Goal: Check status: Check status

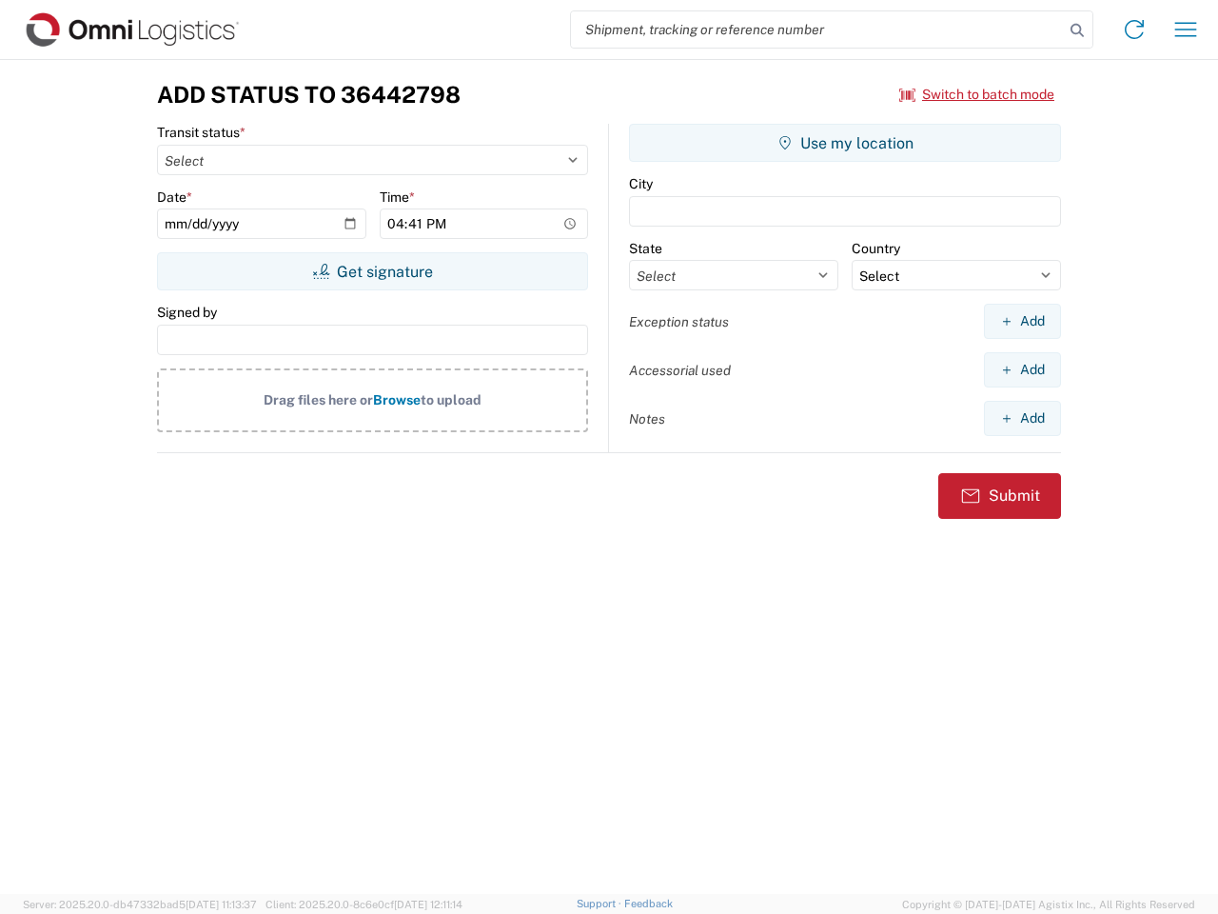
click at [818, 30] on input "search" at bounding box center [817, 29] width 493 height 36
click at [1077, 30] on icon at bounding box center [1077, 30] width 27 height 27
click at [1134, 30] on icon at bounding box center [1134, 29] width 30 height 30
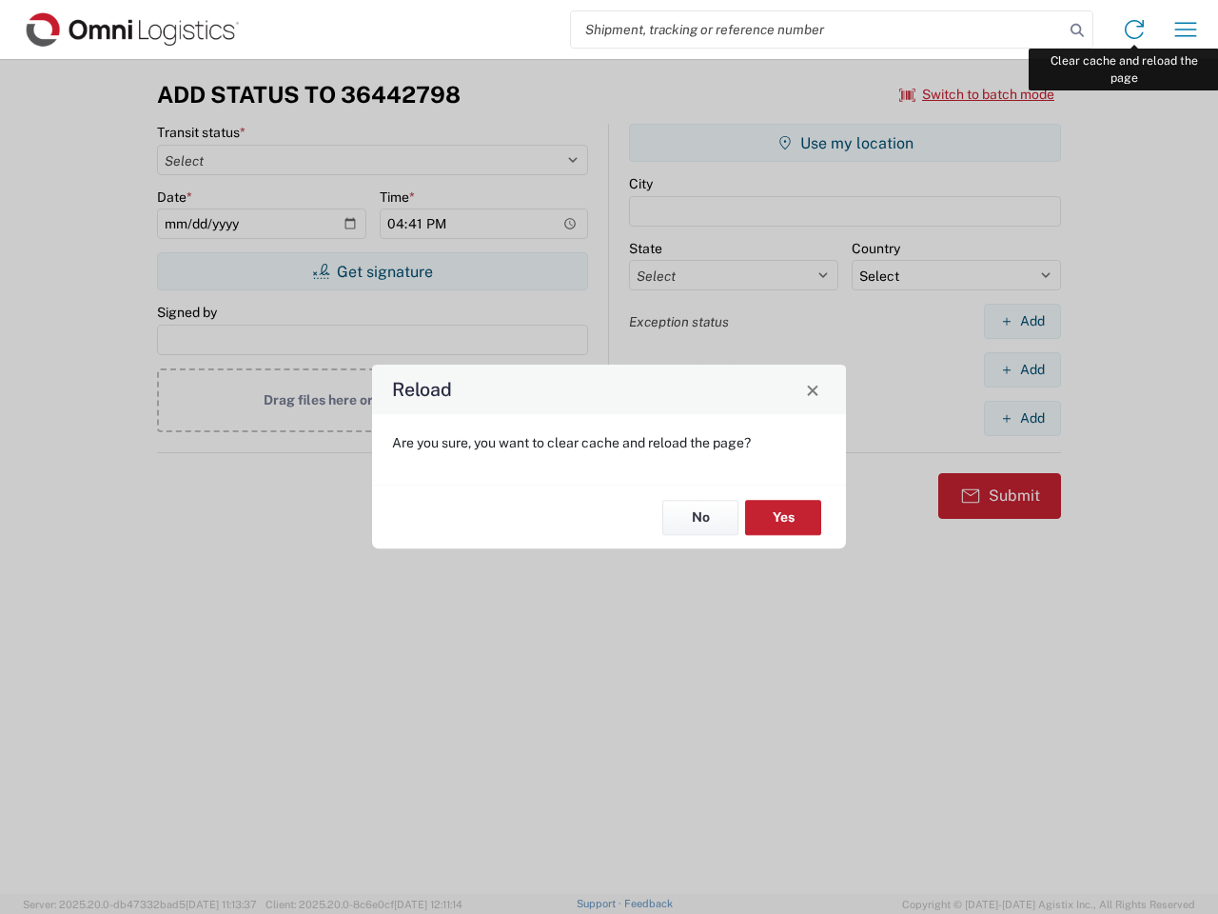
click at [1186, 30] on div "Reload Are you sure, you want to clear cache and reload the page? No Yes" at bounding box center [609, 457] width 1218 height 914
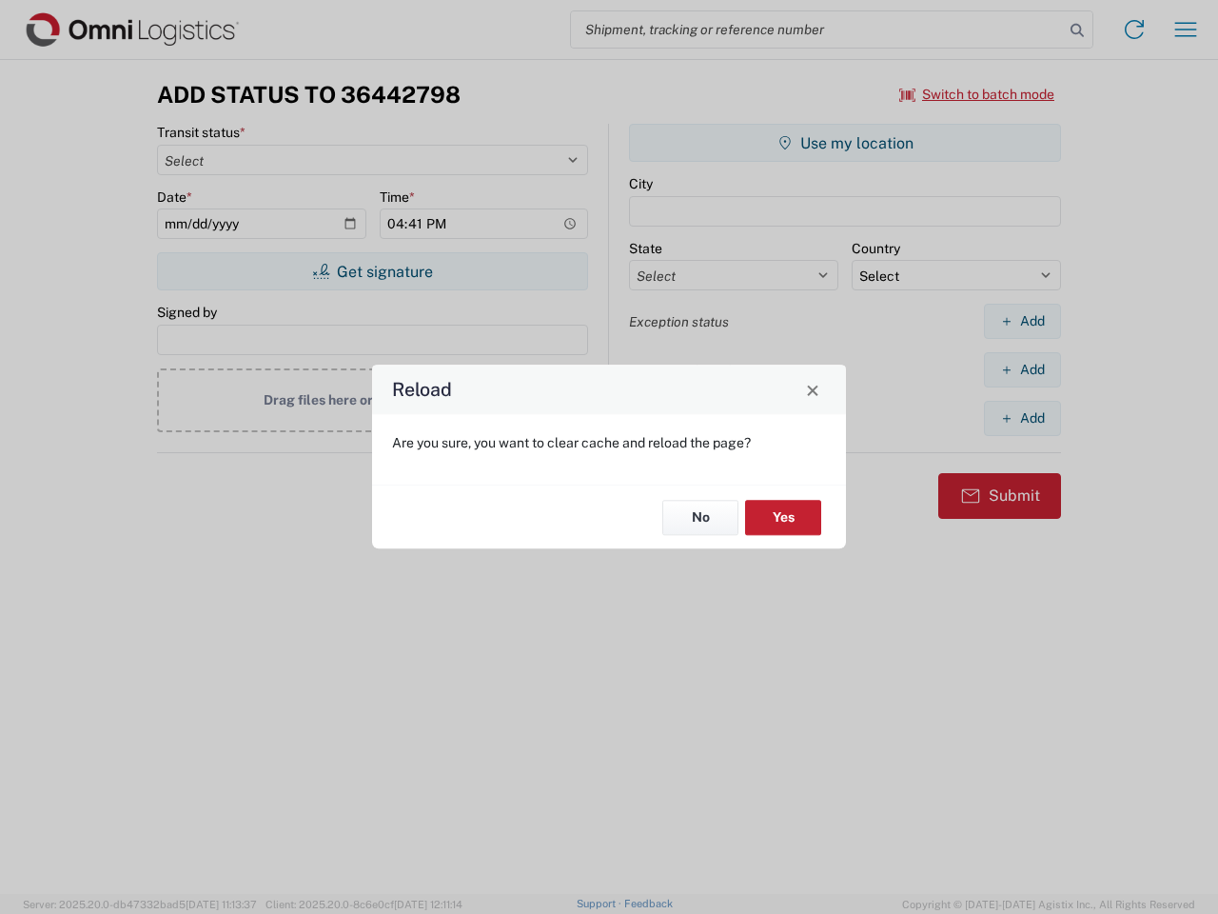
click at [977, 94] on div "Reload Are you sure, you want to clear cache and reload the page? No Yes" at bounding box center [609, 457] width 1218 height 914
click at [372, 271] on div "Reload Are you sure, you want to clear cache and reload the page? No Yes" at bounding box center [609, 457] width 1218 height 914
click at [845, 143] on div "Reload Are you sure, you want to clear cache and reload the page? No Yes" at bounding box center [609, 457] width 1218 height 914
click at [1022, 321] on div "Reload Are you sure, you want to clear cache and reload the page? No Yes" at bounding box center [609, 457] width 1218 height 914
click at [1022, 369] on div "Reload Are you sure, you want to clear cache and reload the page? No Yes" at bounding box center [609, 457] width 1218 height 914
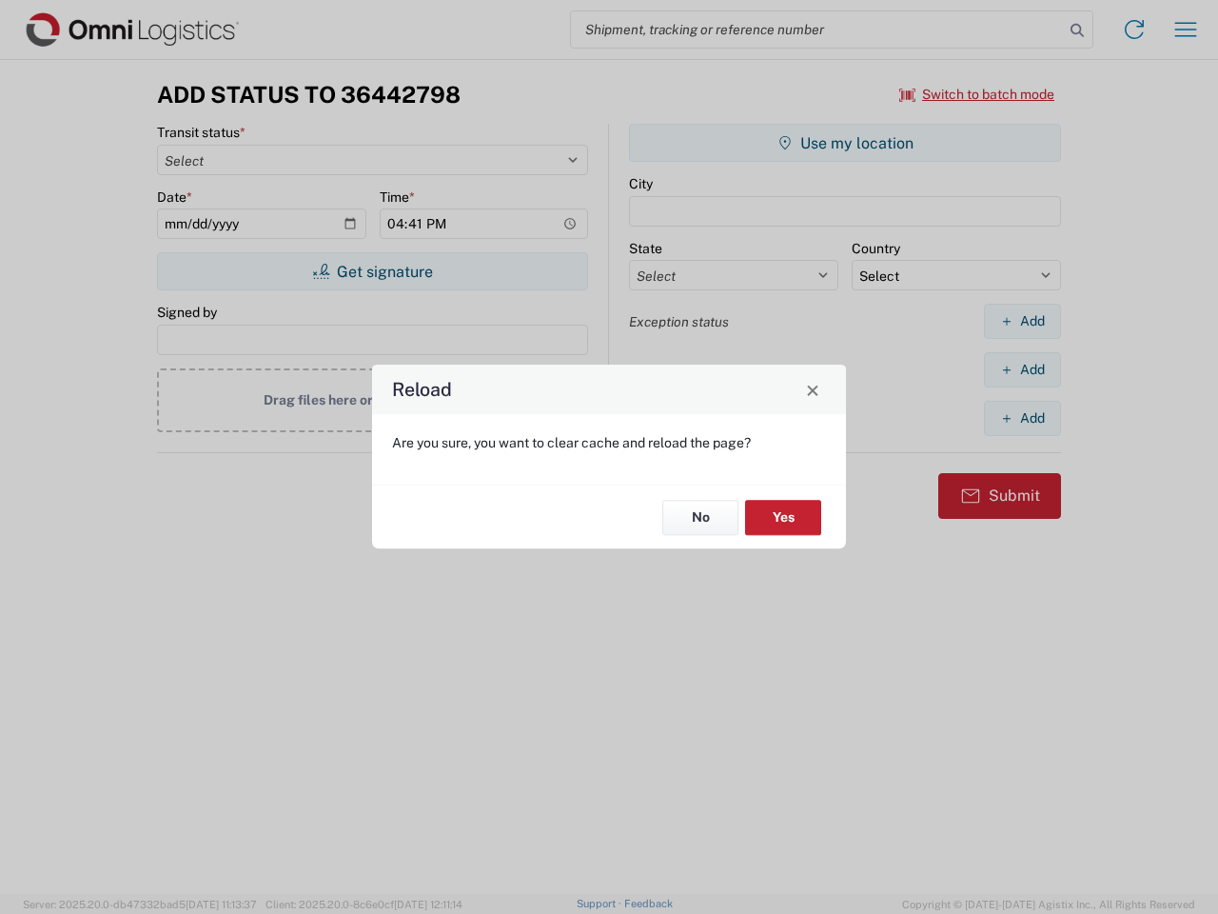
click at [1022, 418] on div "Reload Are you sure, you want to clear cache and reload the page? No Yes" at bounding box center [609, 457] width 1218 height 914
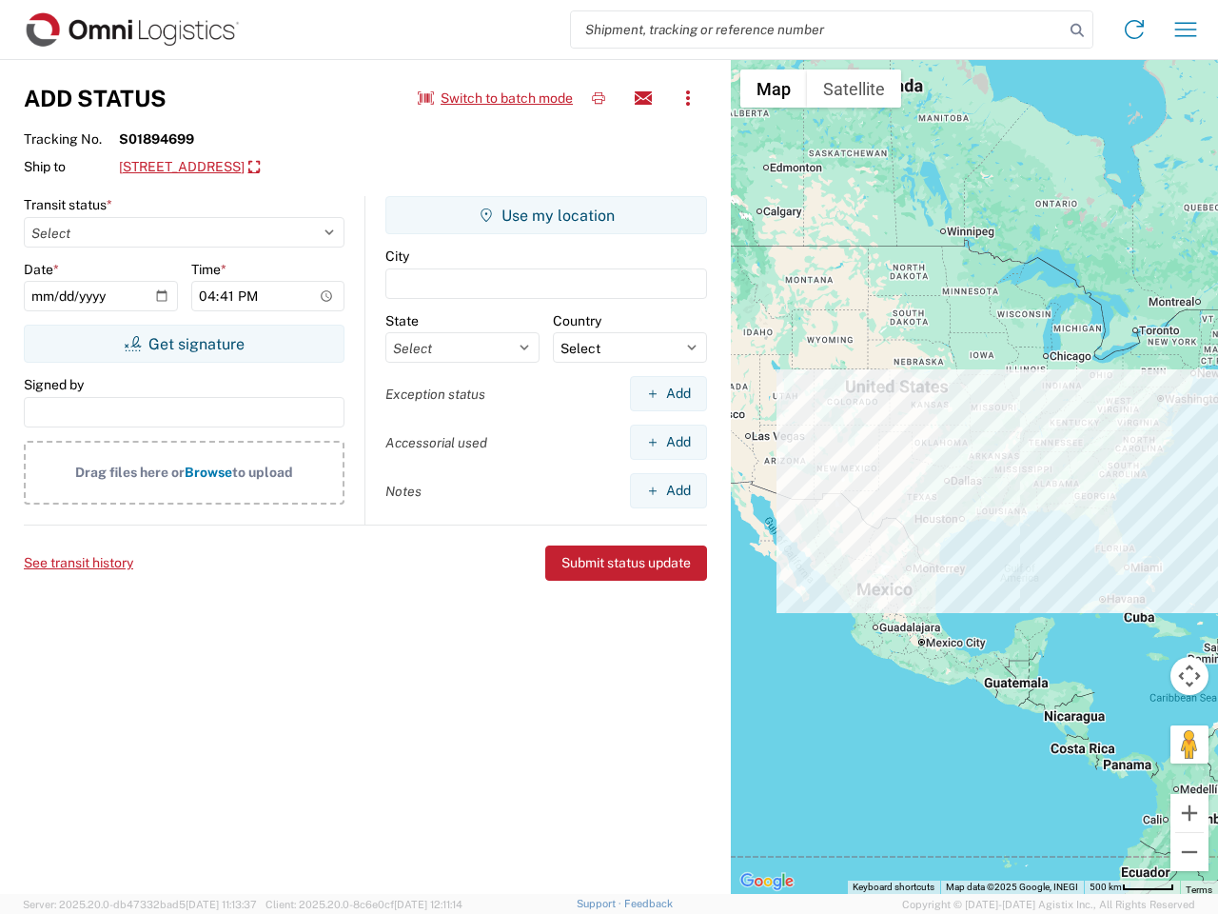
click at [818, 30] on input "search" at bounding box center [817, 29] width 493 height 36
click at [1077, 30] on icon at bounding box center [1077, 30] width 27 height 27
click at [1134, 30] on icon at bounding box center [1134, 29] width 30 height 30
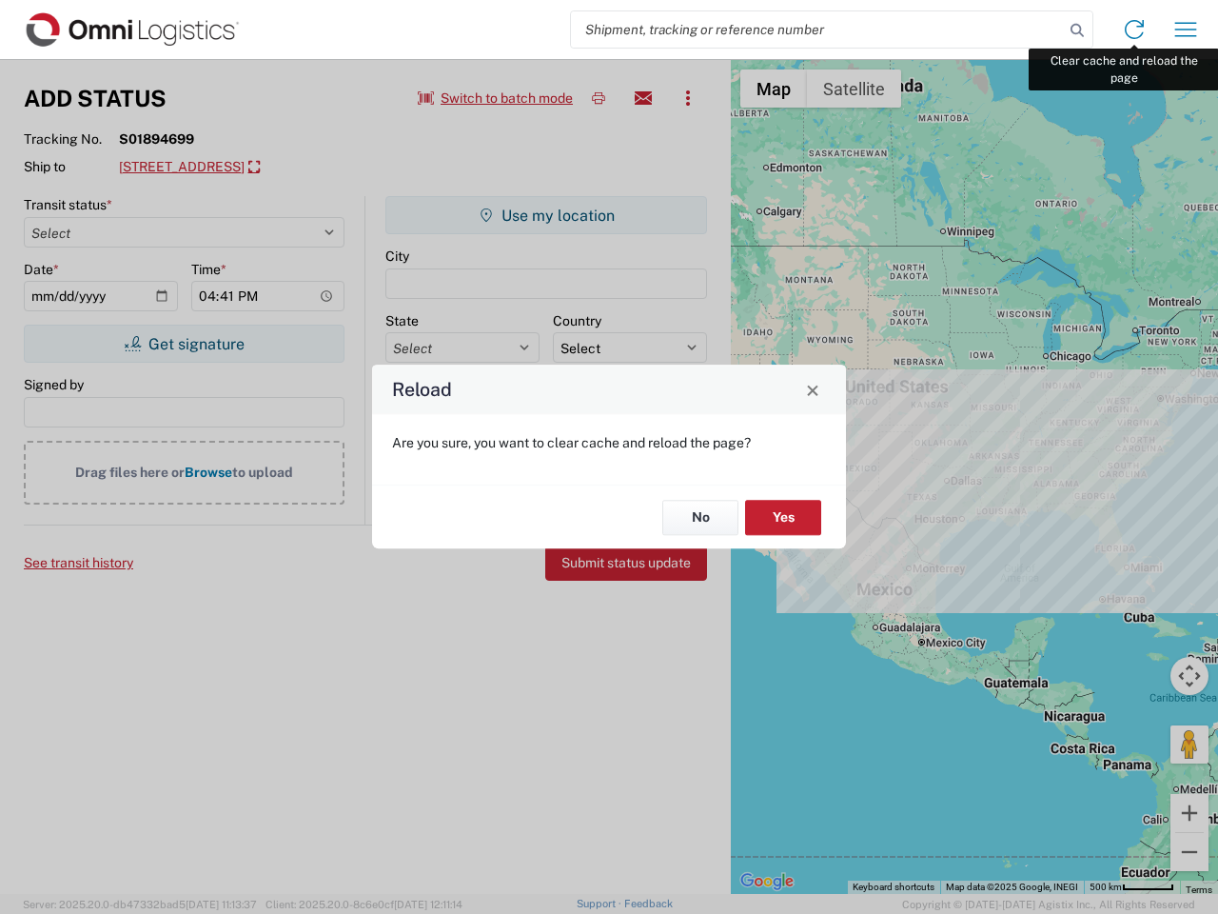
click at [1186, 30] on div "Reload Are you sure, you want to clear cache and reload the page? No Yes" at bounding box center [609, 457] width 1218 height 914
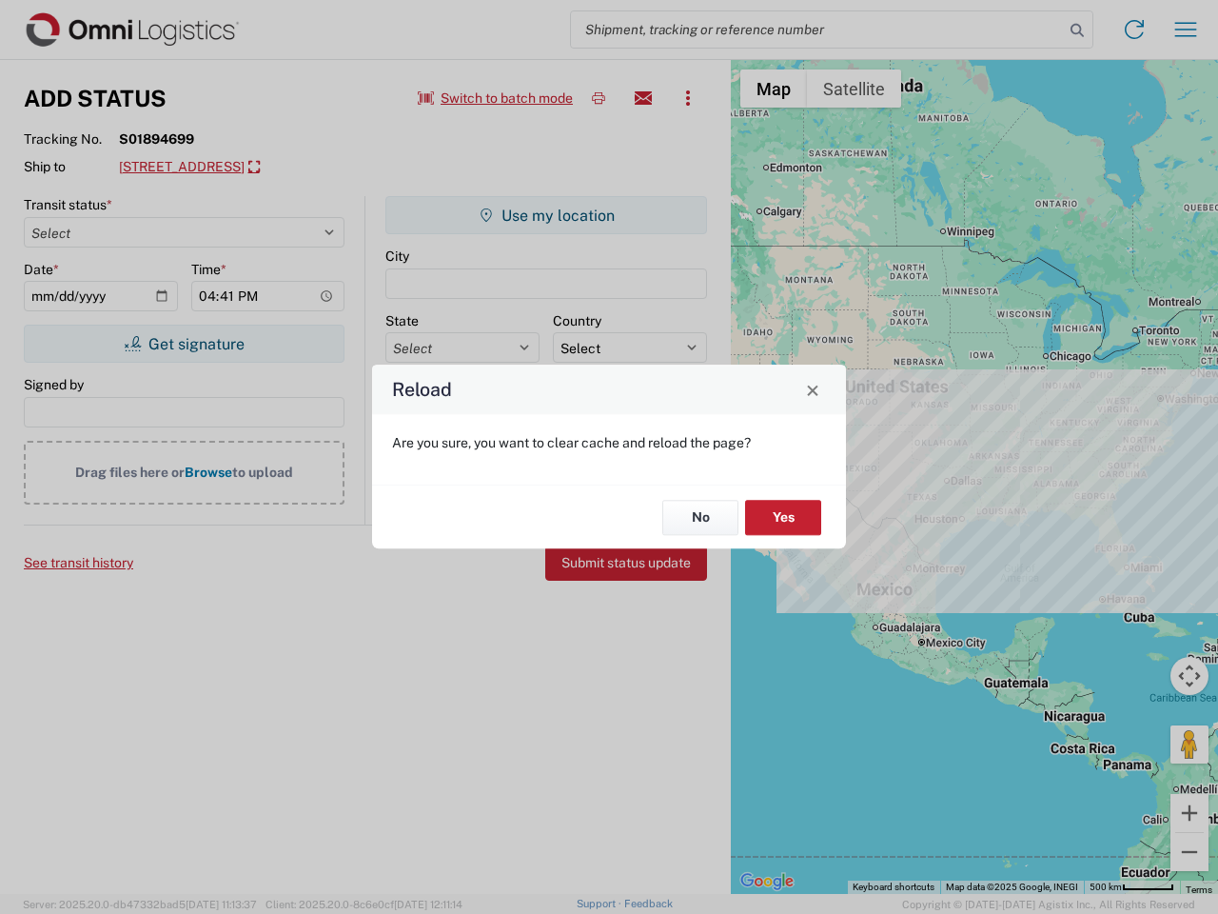
click at [496, 98] on div "Reload Are you sure, you want to clear cache and reload the page? No Yes" at bounding box center [609, 457] width 1218 height 914
click at [599, 98] on div "Reload Are you sure, you want to clear cache and reload the page? No Yes" at bounding box center [609, 457] width 1218 height 914
click at [643, 98] on div "Reload Are you sure, you want to clear cache and reload the page? No Yes" at bounding box center [609, 457] width 1218 height 914
click at [688, 98] on div "Reload Are you sure, you want to clear cache and reload the page? No Yes" at bounding box center [609, 457] width 1218 height 914
click at [316, 167] on div "Reload Are you sure, you want to clear cache and reload the page? No Yes" at bounding box center [609, 457] width 1218 height 914
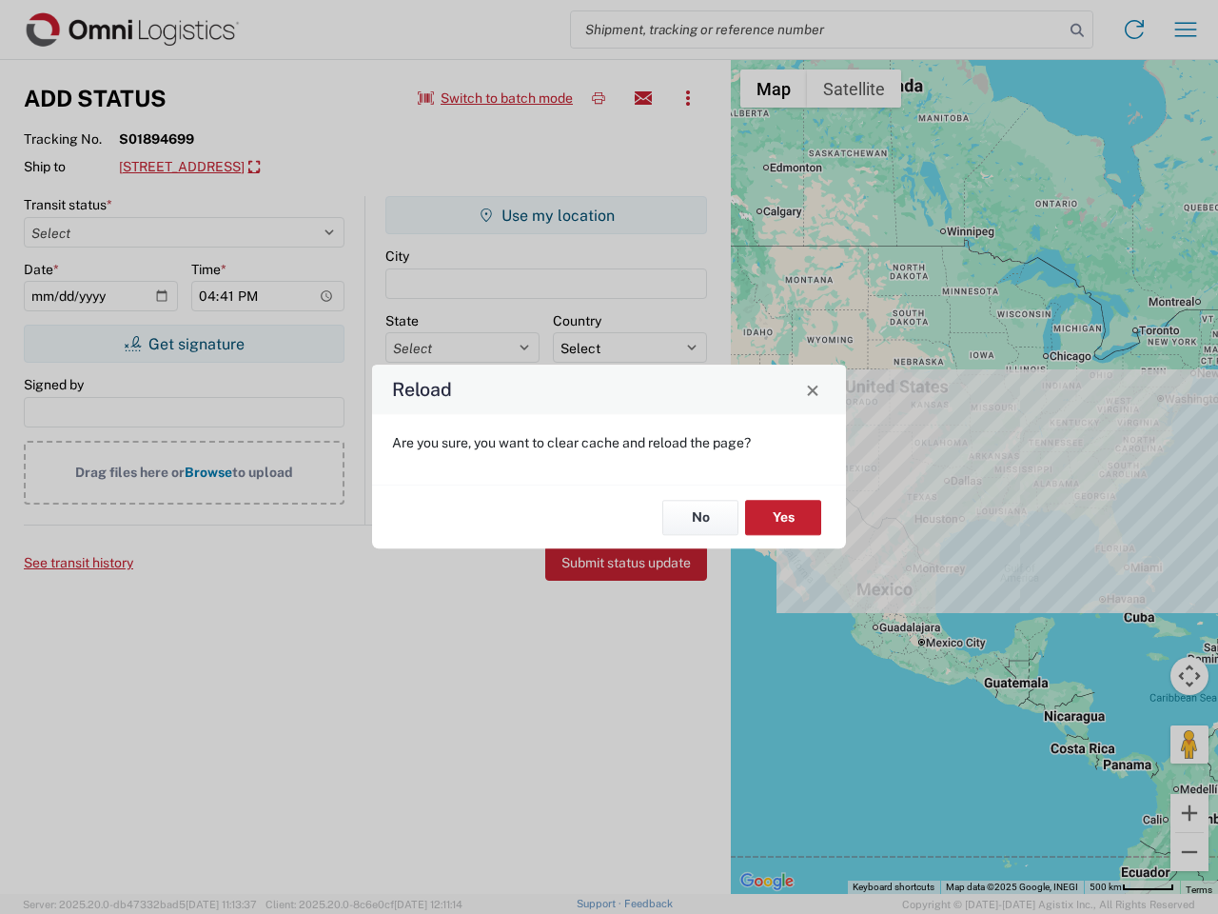
click at [184, 344] on div "Reload Are you sure, you want to clear cache and reload the page? No Yes" at bounding box center [609, 457] width 1218 height 914
